Goal: Transaction & Acquisition: Purchase product/service

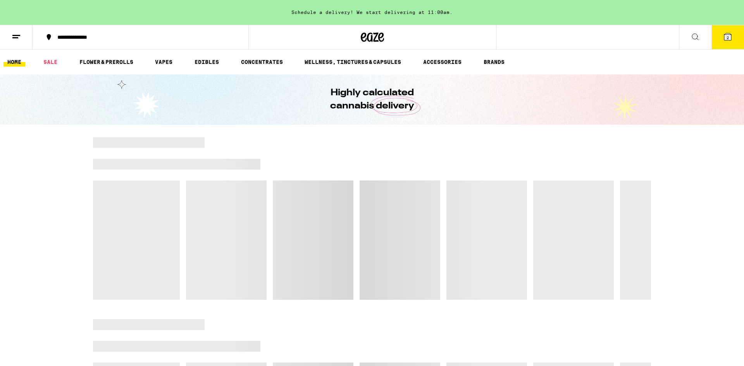
click at [728, 38] on span "2" at bounding box center [728, 37] width 2 height 5
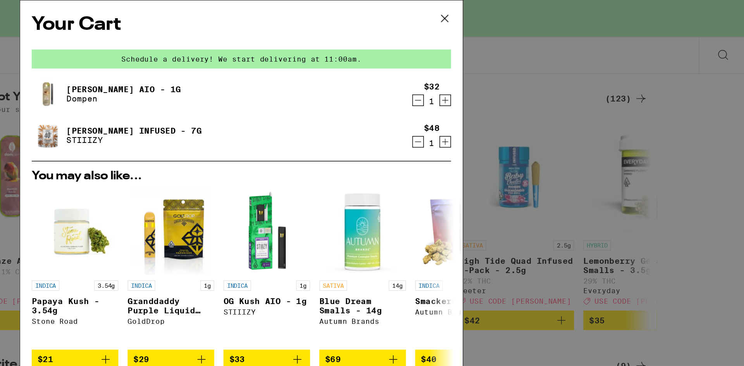
scroll to position [18, 0]
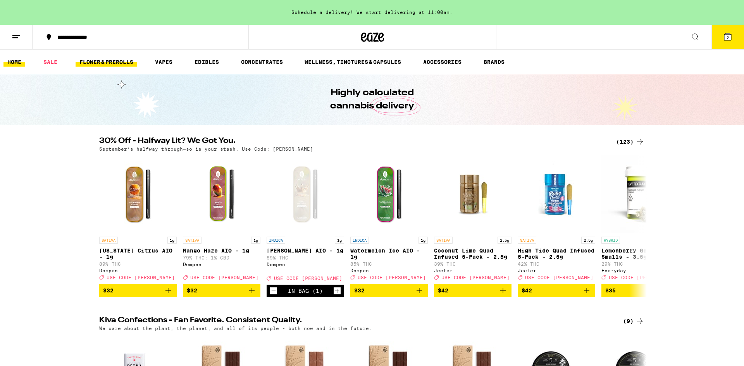
click at [105, 63] on link "FLOWER & PREROLLS" at bounding box center [107, 61] width 62 height 9
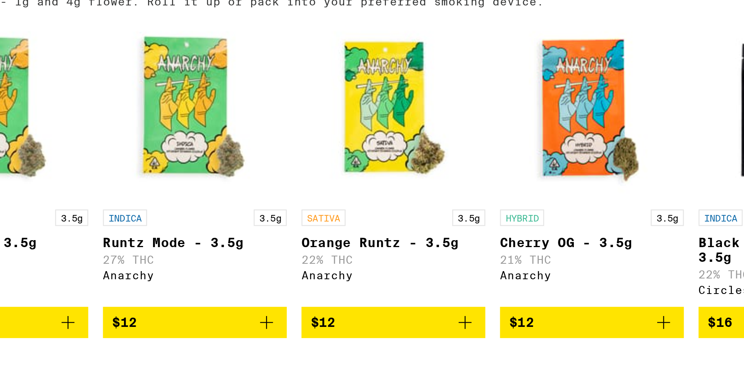
click at [251, 285] on icon "Add to bag" at bounding box center [251, 279] width 9 height 9
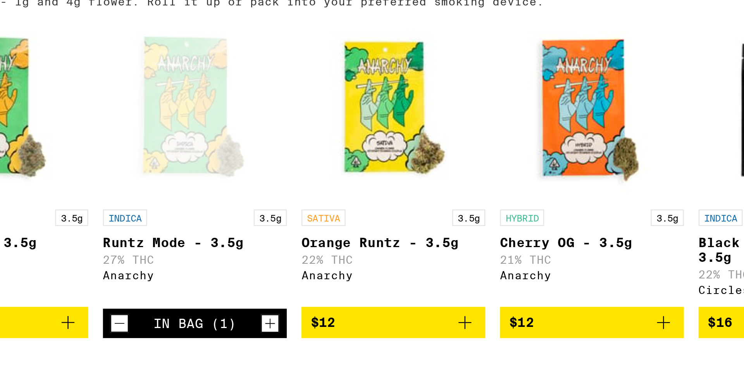
click at [254, 283] on icon "Increment" at bounding box center [254, 280] width 4 height 4
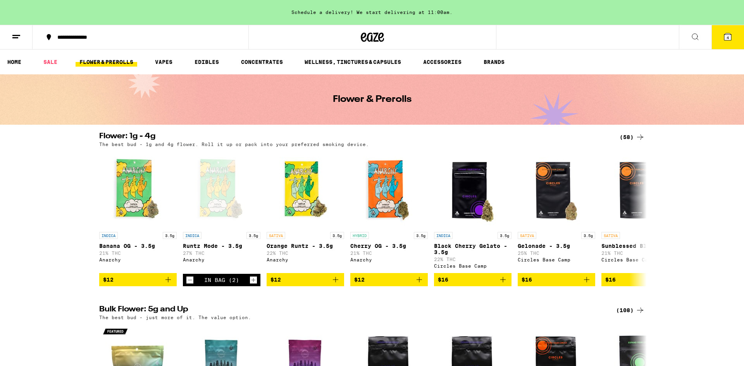
click at [728, 40] on icon at bounding box center [727, 36] width 9 height 9
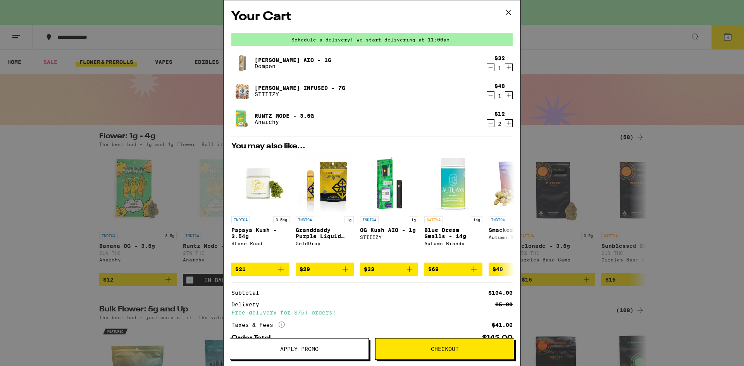
click at [451, 347] on span "Checkout" at bounding box center [445, 349] width 28 height 5
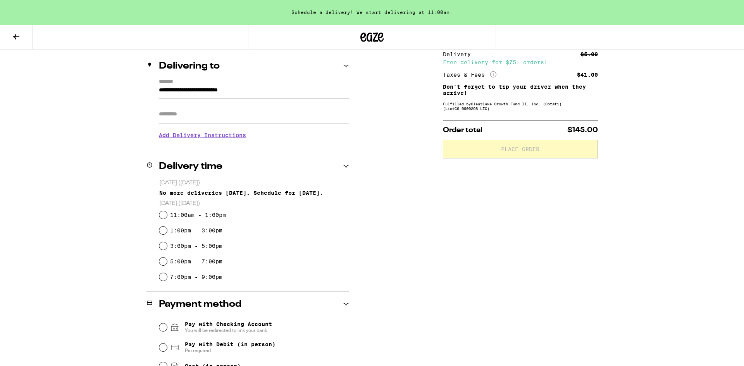
scroll to position [85, 0]
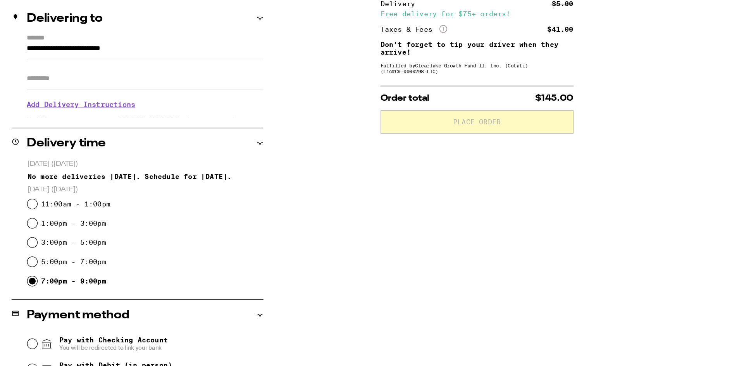
click at [164, 279] on input "7:00pm - 9:00pm" at bounding box center [163, 279] width 8 height 8
radio input "true"
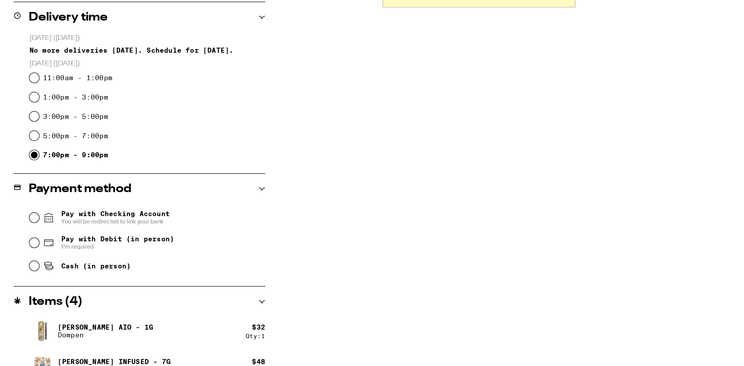
scroll to position [168, 0]
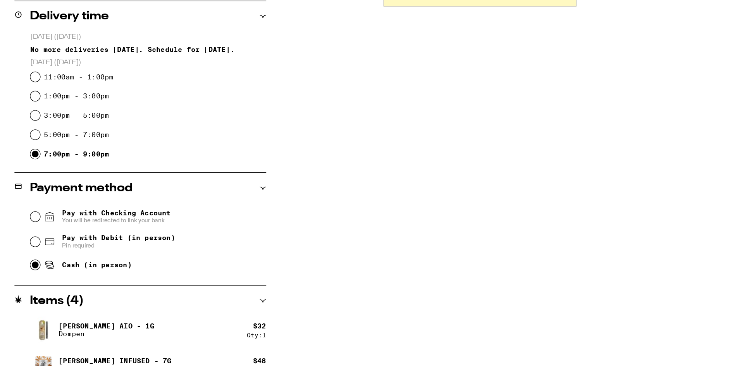
click at [166, 285] on input "Cash (in person)" at bounding box center [163, 285] width 8 height 8
radio input "true"
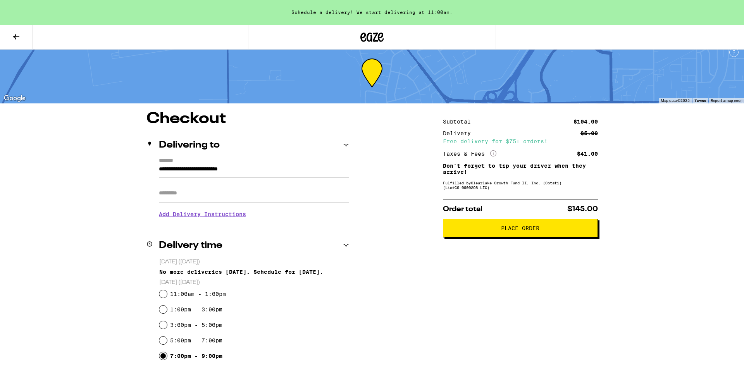
scroll to position [6, 0]
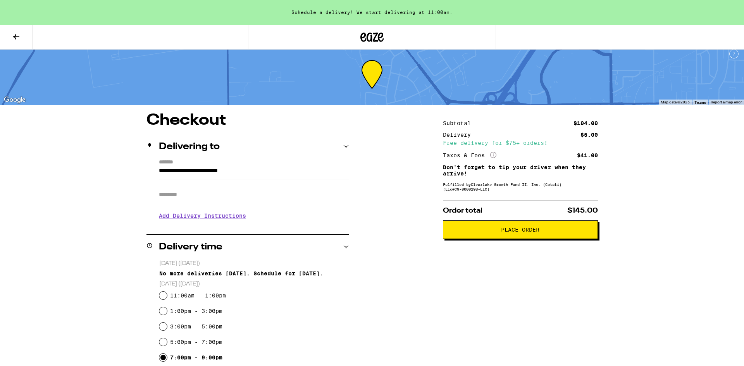
click at [535, 238] on button "Place Order" at bounding box center [520, 230] width 155 height 19
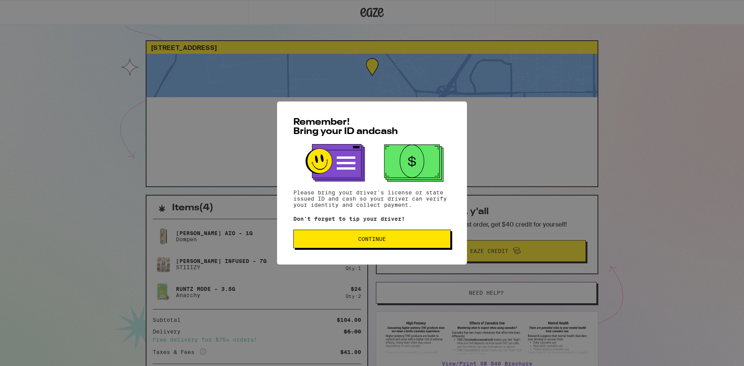
click at [393, 238] on span "Continue" at bounding box center [372, 238] width 144 height 5
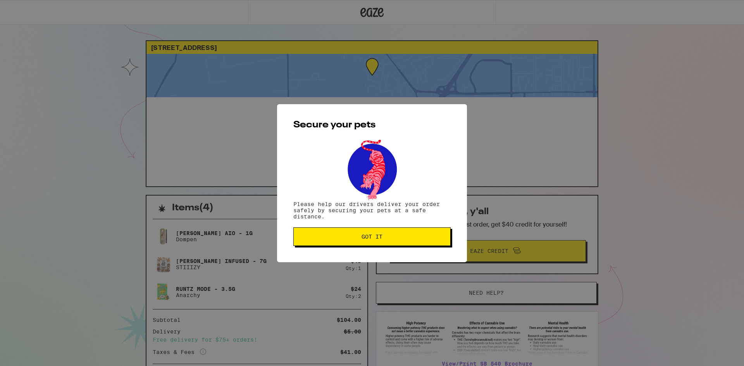
click at [393, 238] on span "Got it" at bounding box center [372, 236] width 144 height 5
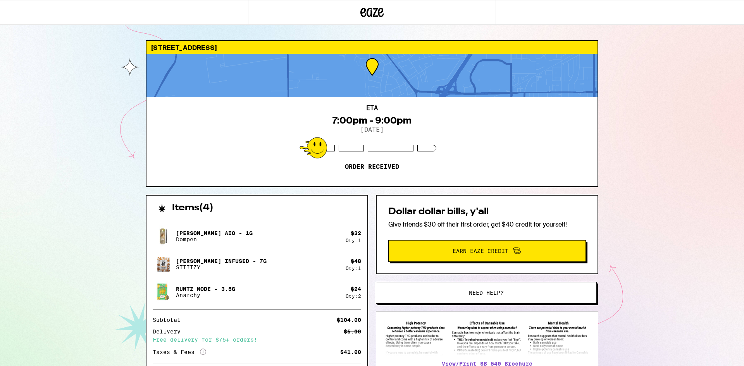
click at [64, 79] on div "[GEOGRAPHIC_DATA] 94534 ETA 7:00pm - 9:00pm [DATE] Order received Items ( 4 ) […" at bounding box center [372, 211] width 744 height 423
